Goal: Find specific page/section: Find specific page/section

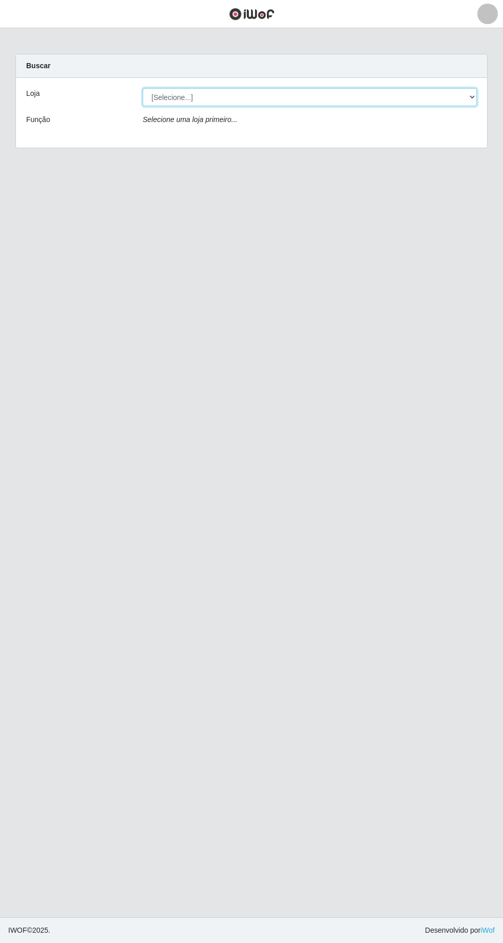
click at [466, 96] on select "[Selecione...] [GEOGRAPHIC_DATA] - [GEOGRAPHIC_DATA] - [GEOGRAPHIC_DATA] - [GEO…" at bounding box center [310, 97] width 334 height 18
select select "508"
click at [143, 88] on select "[Selecione...] [GEOGRAPHIC_DATA] - [GEOGRAPHIC_DATA] - [GEOGRAPHIC_DATA] - [GEO…" at bounding box center [310, 97] width 334 height 18
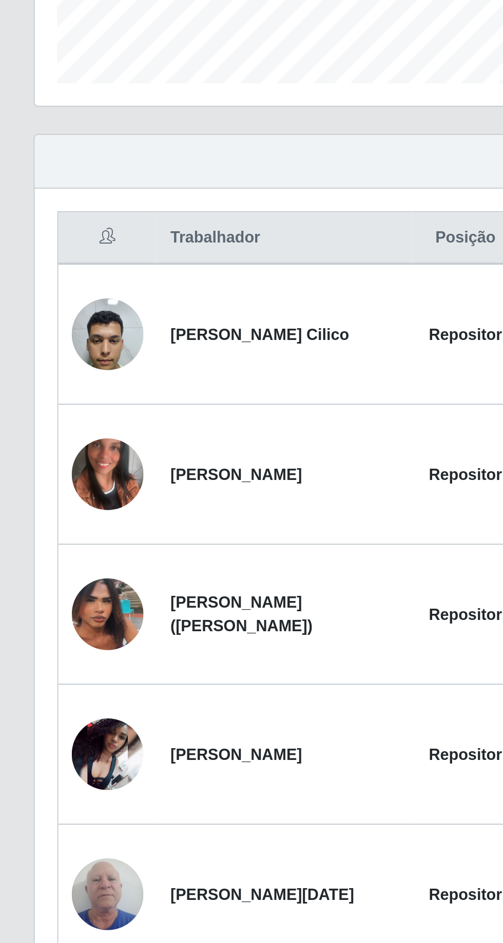
scroll to position [254, 0]
